Goal: Transaction & Acquisition: Purchase product/service

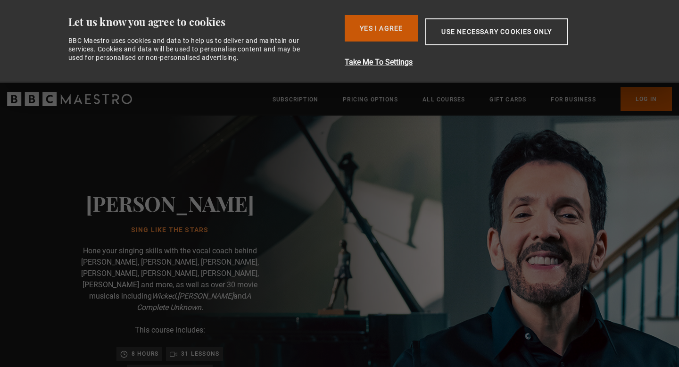
click at [380, 33] on button "Yes I Agree" at bounding box center [381, 28] width 73 height 26
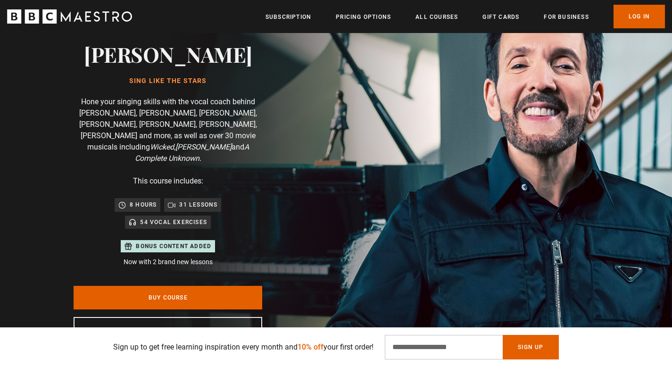
scroll to position [107, 0]
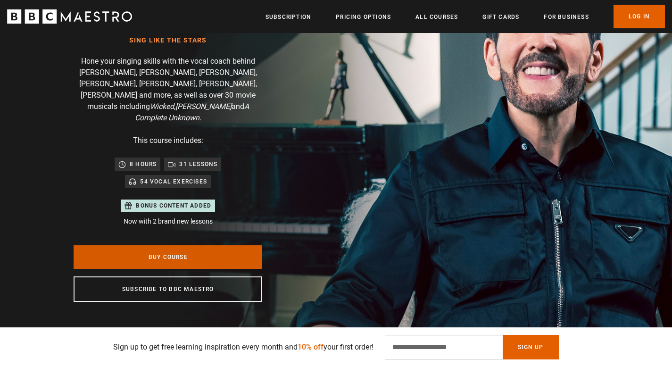
click at [182, 245] on link "Buy Course" at bounding box center [168, 257] width 189 height 24
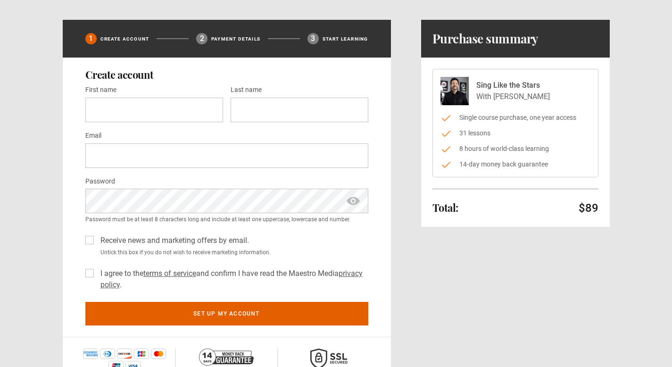
scroll to position [26, 0]
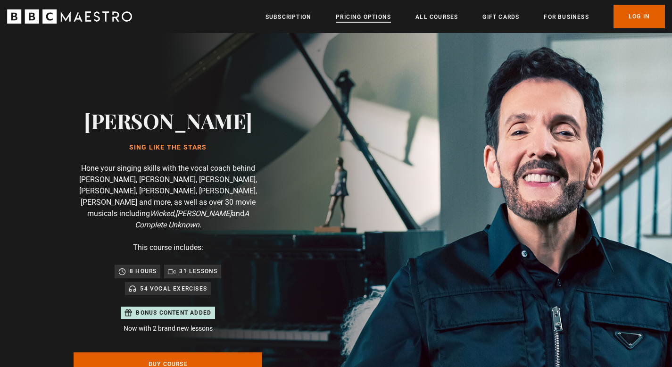
click at [352, 16] on link "Pricing Options" at bounding box center [363, 16] width 55 height 9
